Goal: Task Accomplishment & Management: Manage account settings

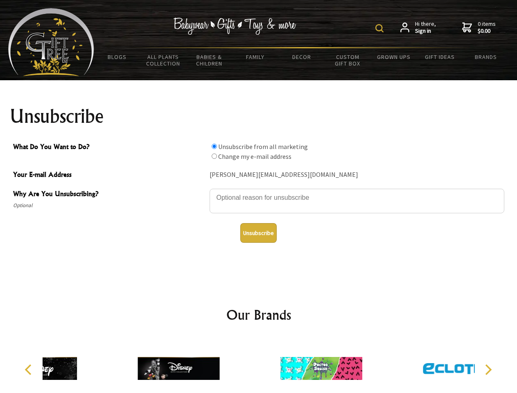
click at [381, 28] on img at bounding box center [379, 28] width 8 height 8
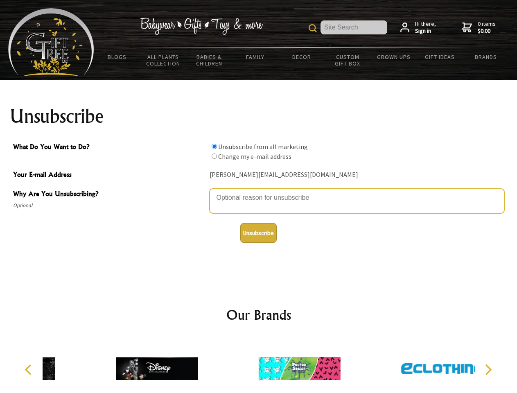
click at [259, 192] on textarea "Why Are You Unsubscribing?" at bounding box center [357, 201] width 295 height 25
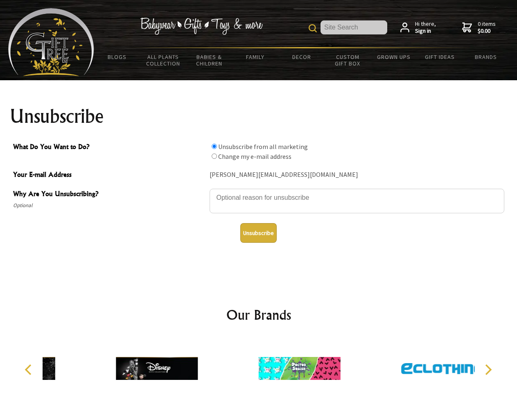
click at [214, 146] on input "What Do You Want to Do?" at bounding box center [214, 146] width 5 height 5
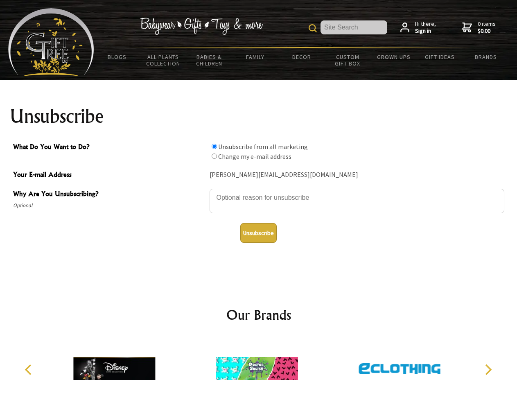
click at [214, 156] on input "What Do You Want to Do?" at bounding box center [214, 156] width 5 height 5
radio input "true"
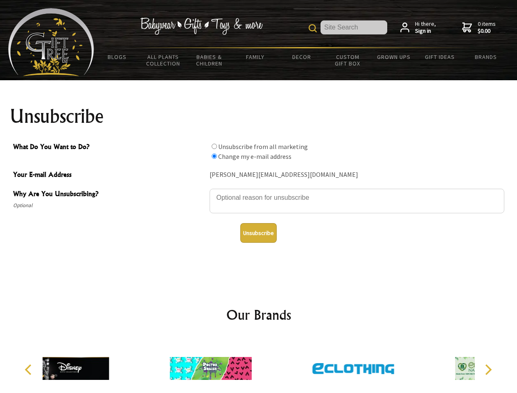
click at [258, 233] on button "Unsubscribe" at bounding box center [258, 233] width 36 height 20
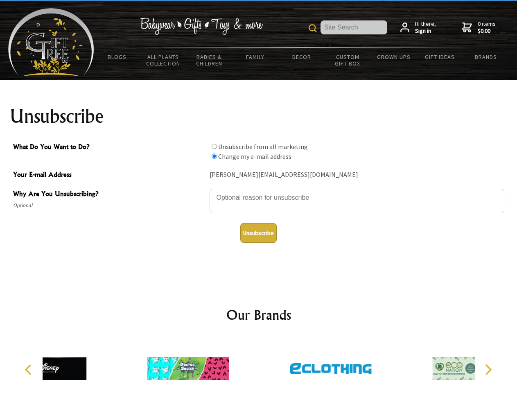
click at [259, 365] on div at bounding box center [188, 370] width 142 height 64
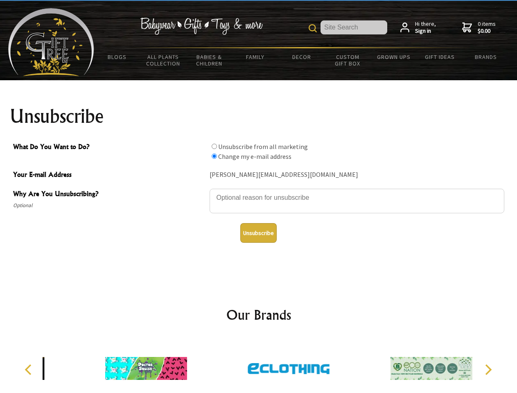
click at [29, 370] on icon "Previous" at bounding box center [29, 369] width 11 height 11
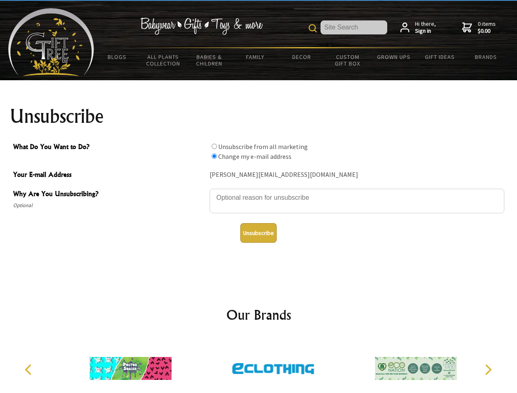
click at [488, 370] on icon "Next" at bounding box center [487, 369] width 11 height 11
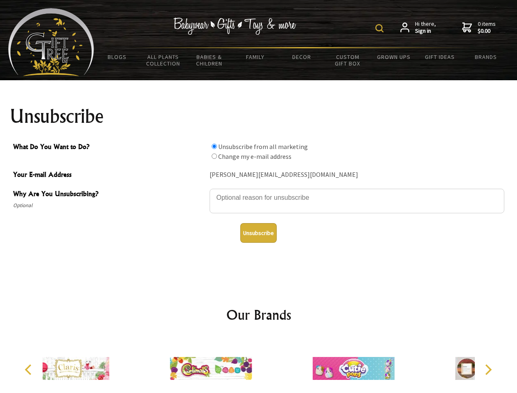
click at [381, 28] on img at bounding box center [379, 28] width 8 height 8
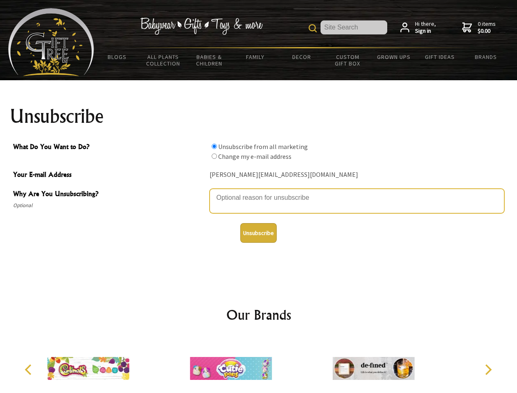
click at [259, 192] on textarea "Why Are You Unsubscribing?" at bounding box center [357, 201] width 295 height 25
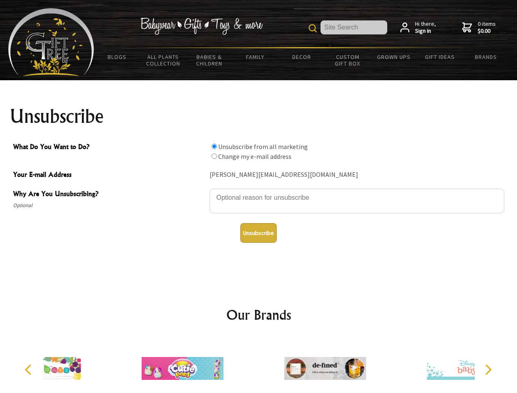
click at [214, 146] on input "What Do You Want to Do?" at bounding box center [214, 146] width 5 height 5
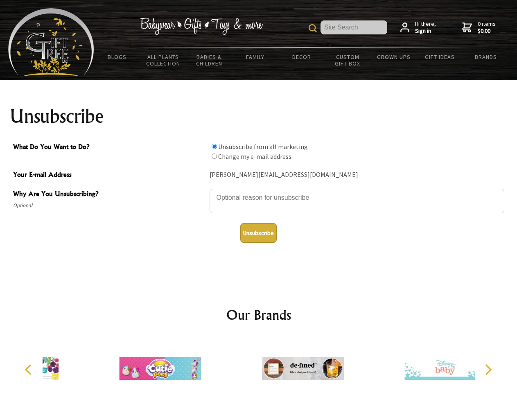
click at [214, 156] on input "What Do You Want to Do?" at bounding box center [214, 156] width 5 height 5
radio input "true"
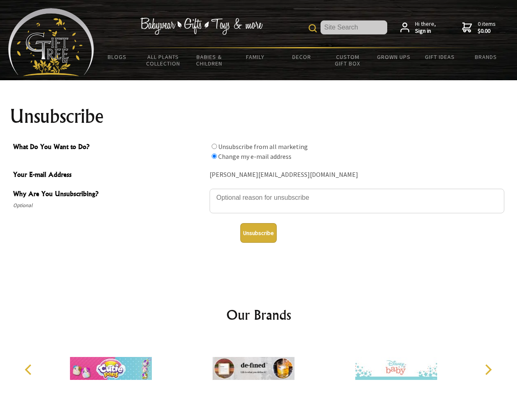
click at [258, 233] on button "Unsubscribe" at bounding box center [258, 233] width 36 height 20
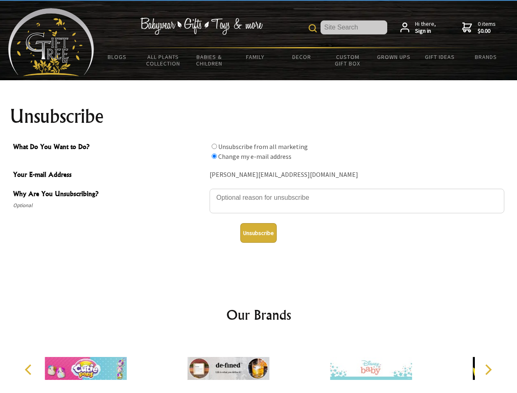
click at [29, 370] on icon "Previous" at bounding box center [29, 369] width 11 height 11
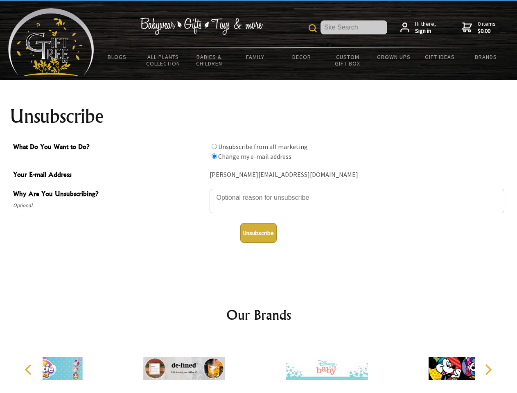
click at [488, 370] on icon "Next" at bounding box center [487, 369] width 11 height 11
